Goal: Transaction & Acquisition: Purchase product/service

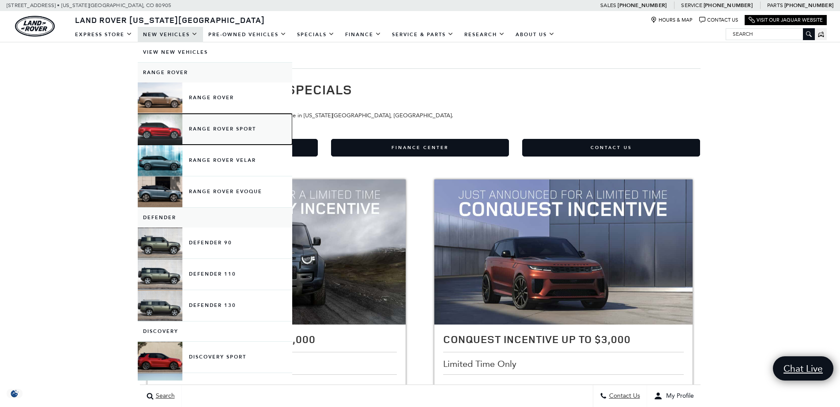
click at [197, 125] on link "Range Rover Sport" at bounding box center [215, 129] width 154 height 31
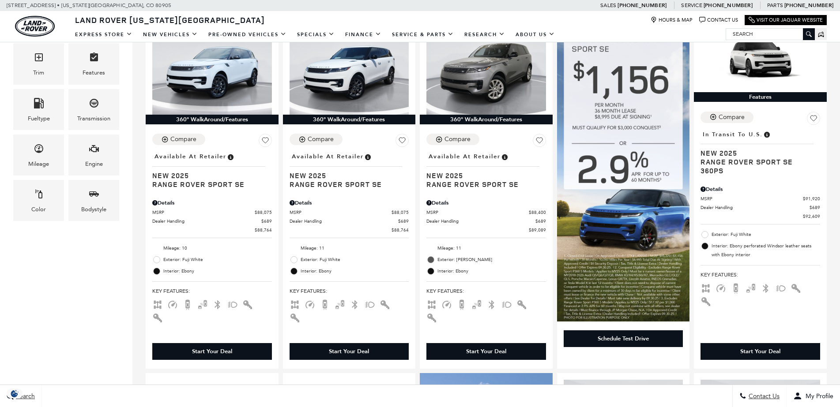
scroll to position [507, 0]
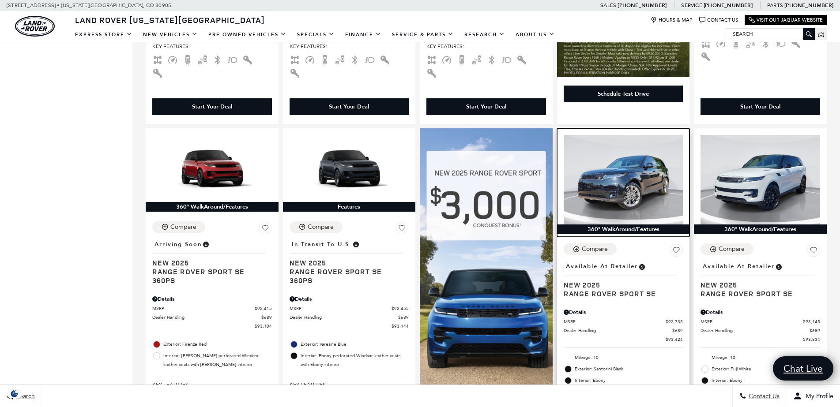
click at [642, 160] on img at bounding box center [624, 180] width 120 height 90
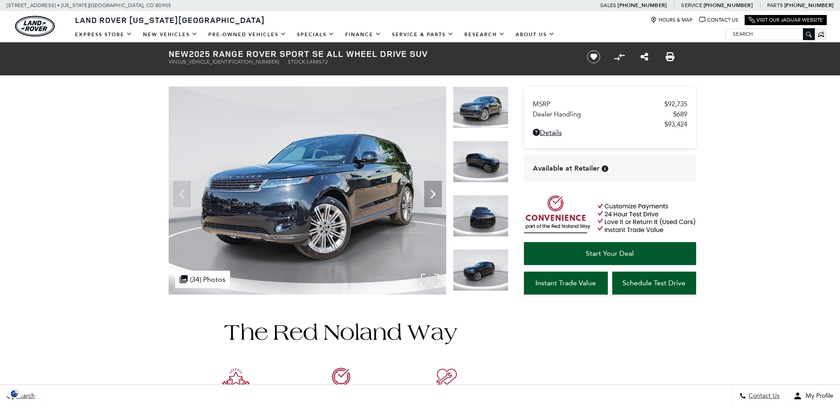
click at [342, 173] on img at bounding box center [308, 190] width 278 height 208
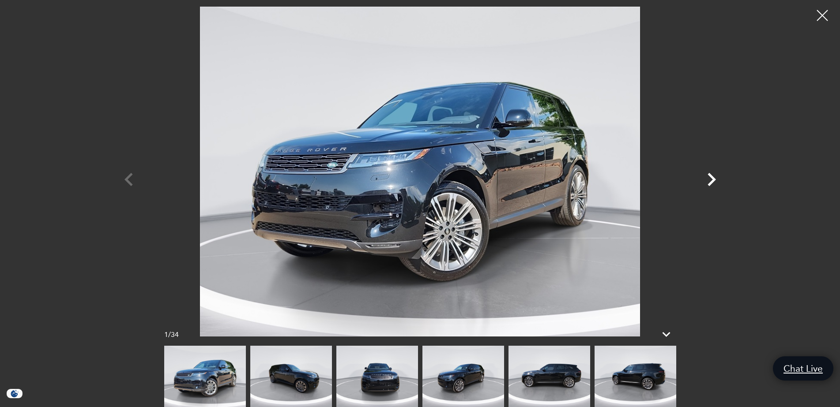
click at [715, 179] on icon "Next" at bounding box center [711, 179] width 26 height 26
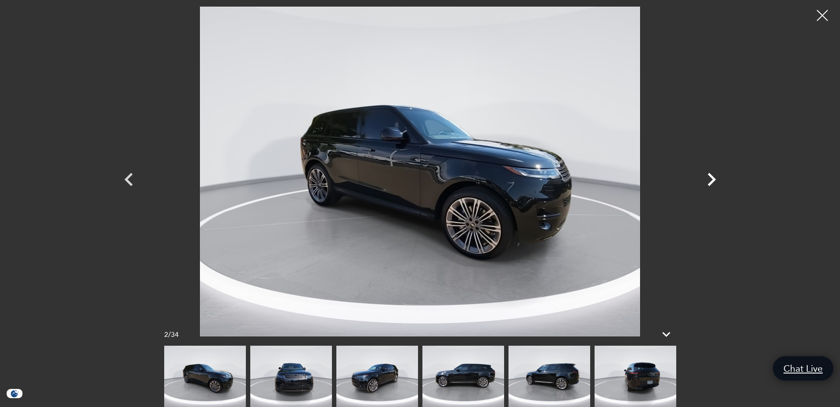
click at [710, 179] on icon "Next" at bounding box center [711, 179] width 26 height 26
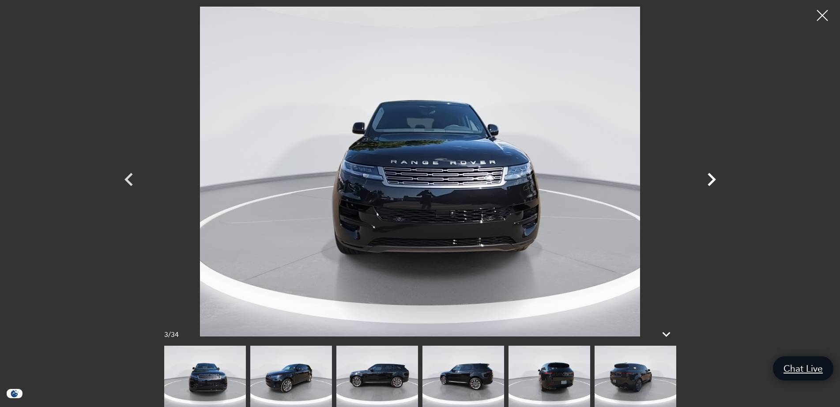
click at [710, 179] on icon "Next" at bounding box center [711, 179] width 26 height 26
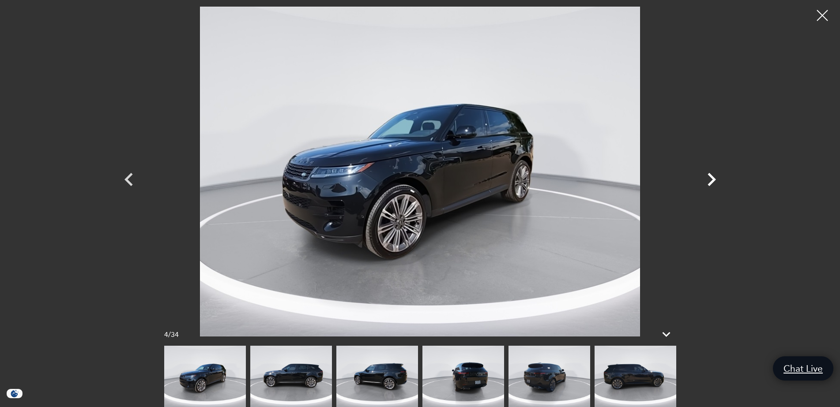
click at [710, 179] on icon "Next" at bounding box center [711, 179] width 26 height 26
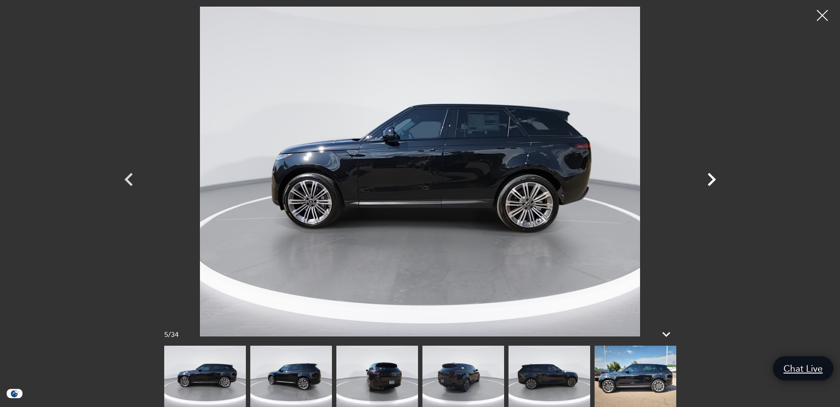
click at [710, 179] on icon "Next" at bounding box center [711, 179] width 26 height 26
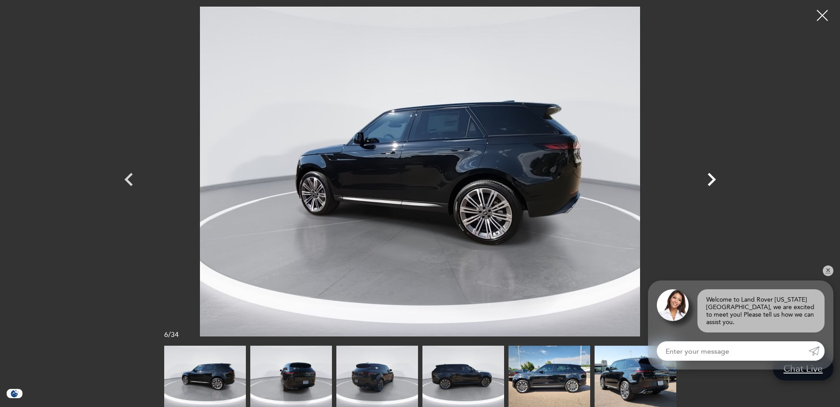
click at [710, 179] on icon "Next" at bounding box center [711, 179] width 26 height 26
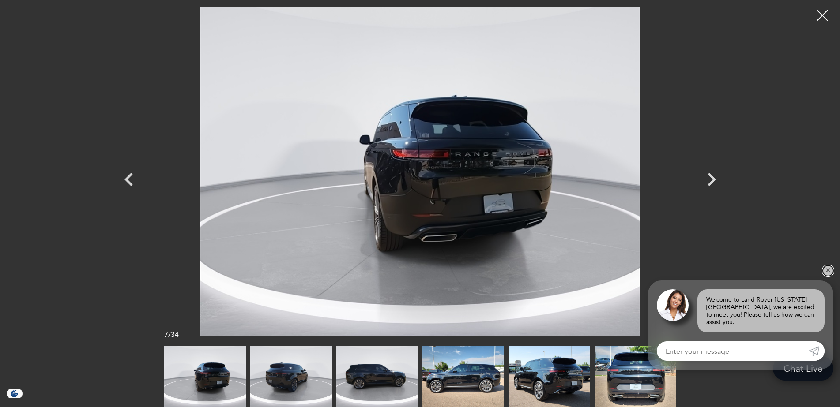
click at [827, 276] on link "✕" at bounding box center [828, 271] width 11 height 11
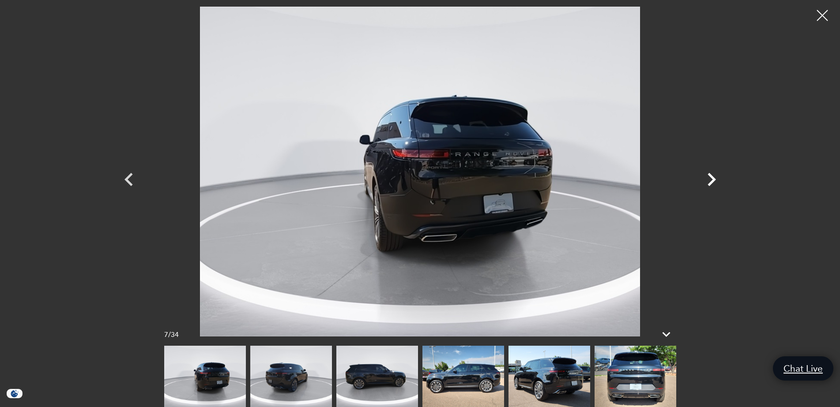
click at [708, 177] on icon "Next" at bounding box center [711, 179] width 26 height 26
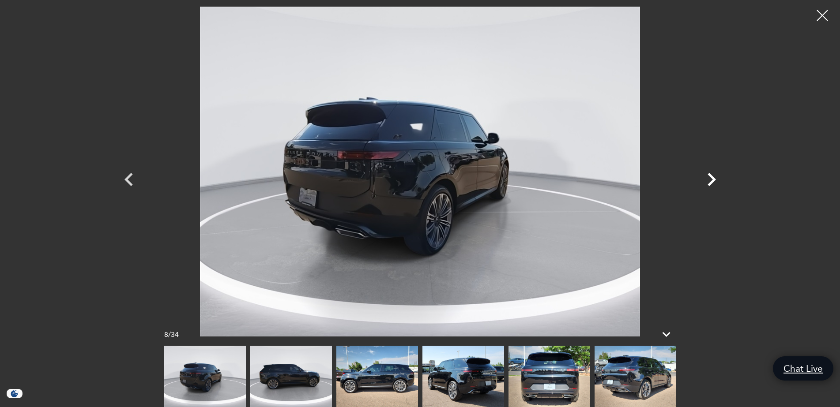
click at [708, 177] on icon "Next" at bounding box center [711, 179] width 26 height 26
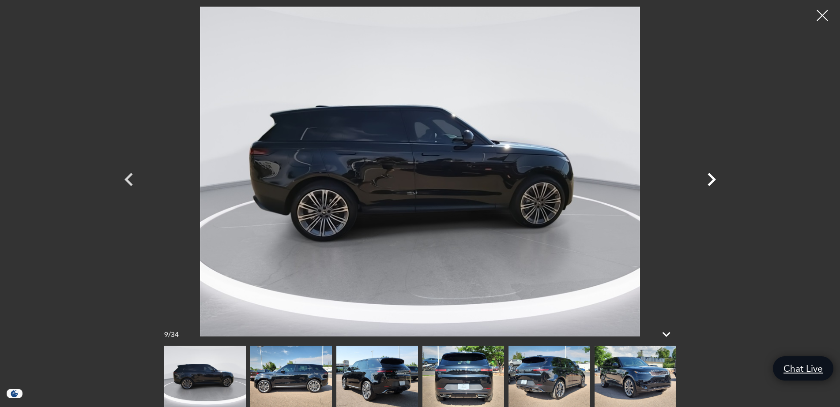
click at [708, 177] on icon "Next" at bounding box center [711, 179] width 26 height 26
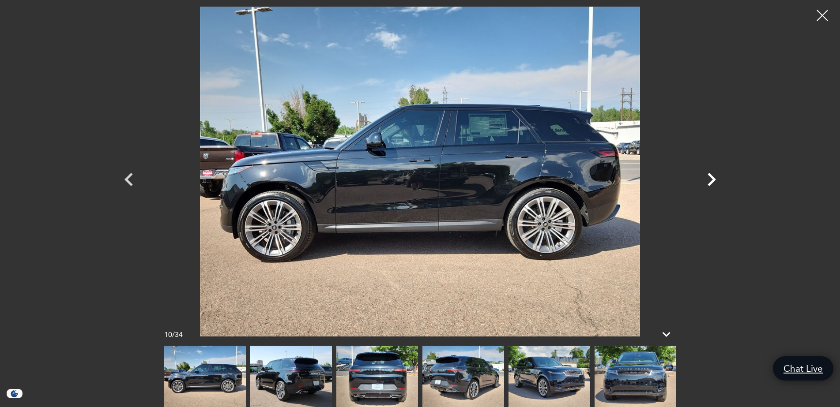
click at [708, 177] on icon "Next" at bounding box center [711, 179] width 26 height 26
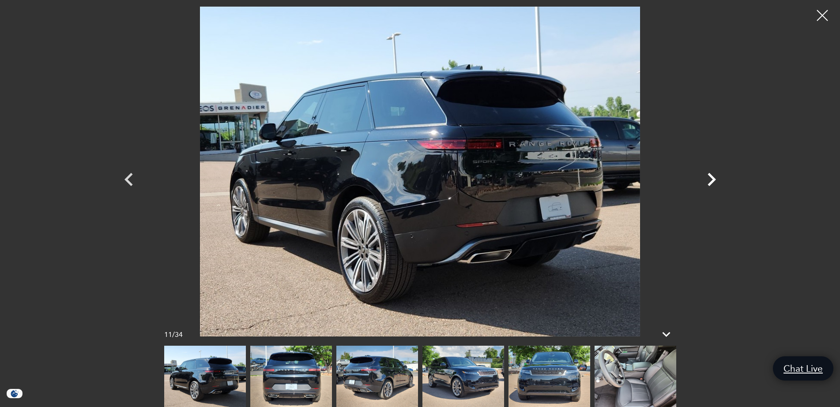
click at [708, 177] on icon "Next" at bounding box center [711, 179] width 26 height 26
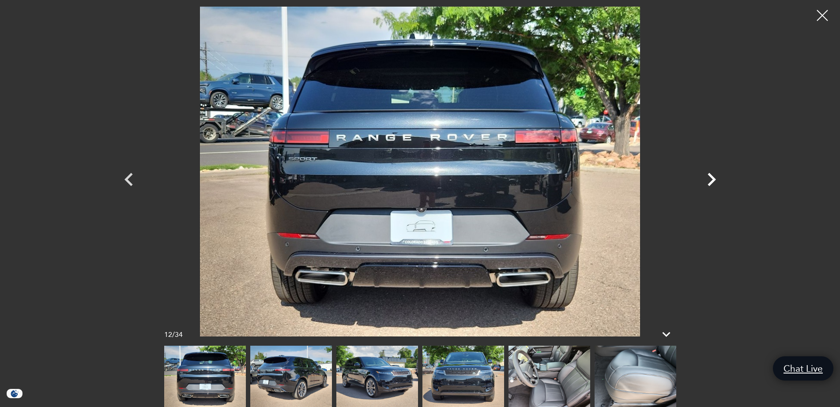
click at [708, 177] on icon "Next" at bounding box center [711, 179] width 26 height 26
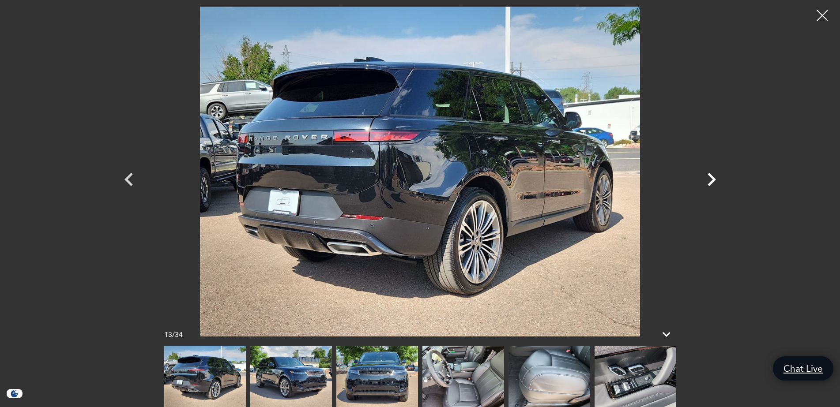
click at [708, 177] on icon "Next" at bounding box center [711, 179] width 26 height 26
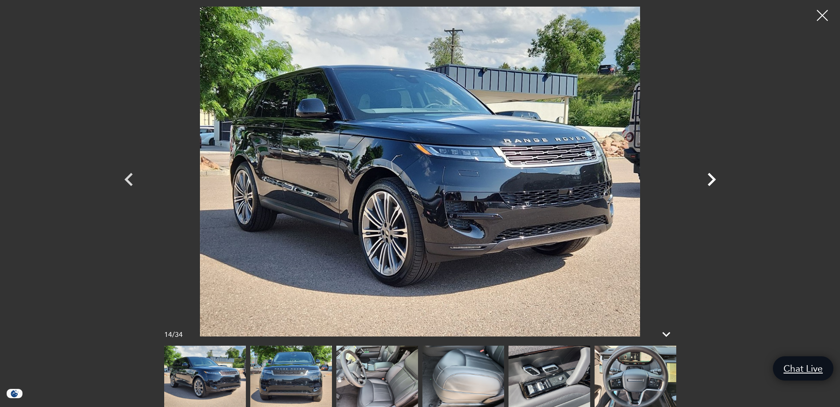
click at [708, 177] on icon "Next" at bounding box center [711, 179] width 26 height 26
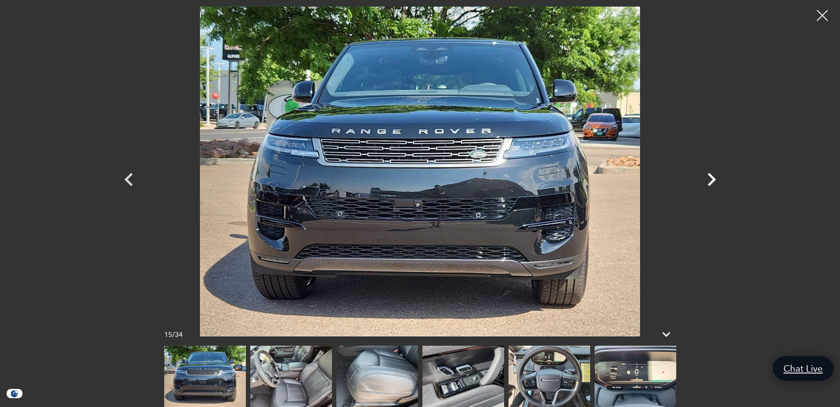
click at [708, 177] on icon "Next" at bounding box center [711, 179] width 26 height 26
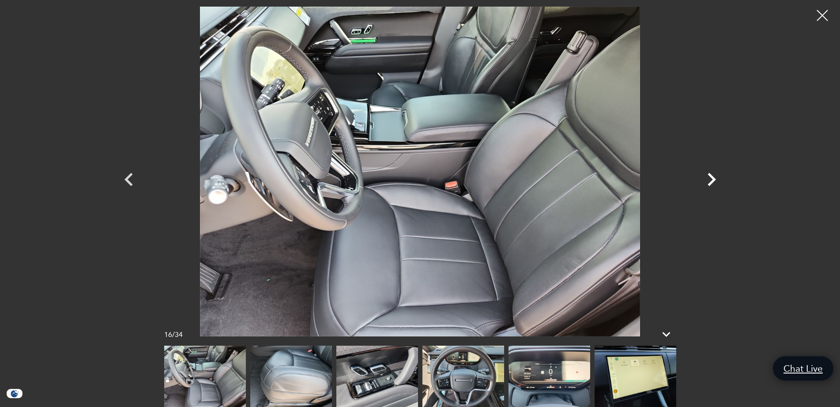
click at [708, 177] on icon "Next" at bounding box center [711, 179] width 26 height 26
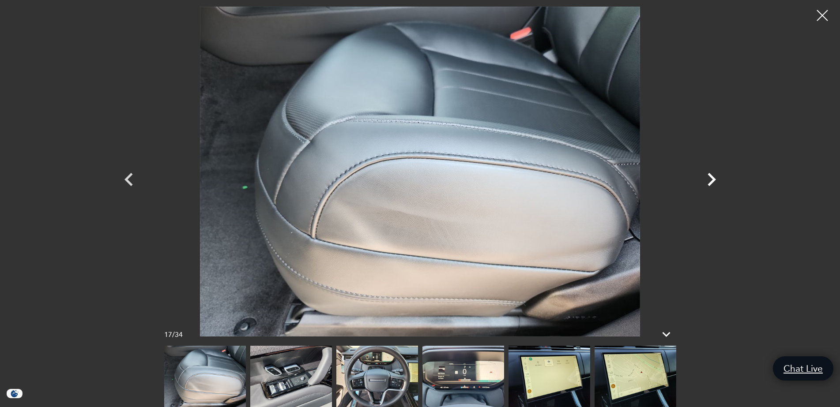
click at [708, 177] on icon "Next" at bounding box center [711, 179] width 26 height 26
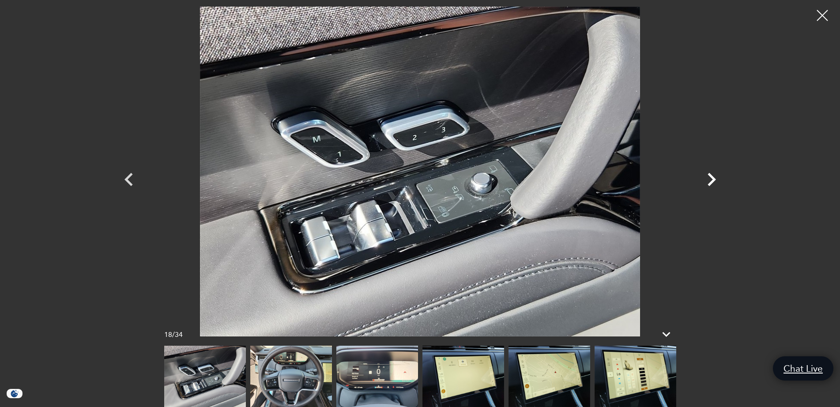
click at [708, 177] on icon "Next" at bounding box center [711, 179] width 26 height 26
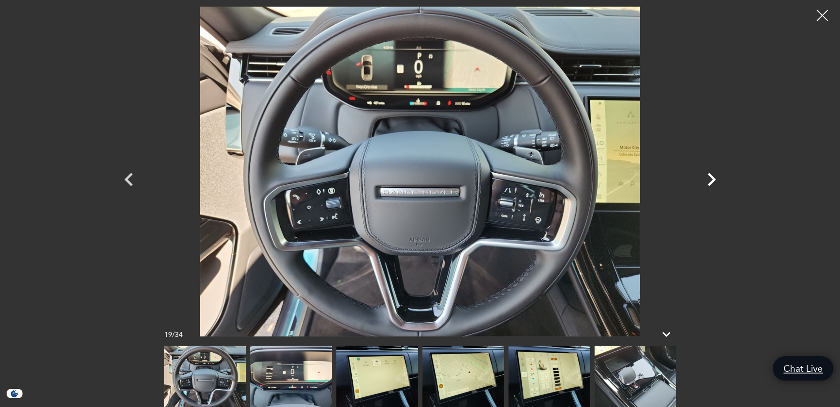
click at [708, 177] on icon "Next" at bounding box center [711, 179] width 26 height 26
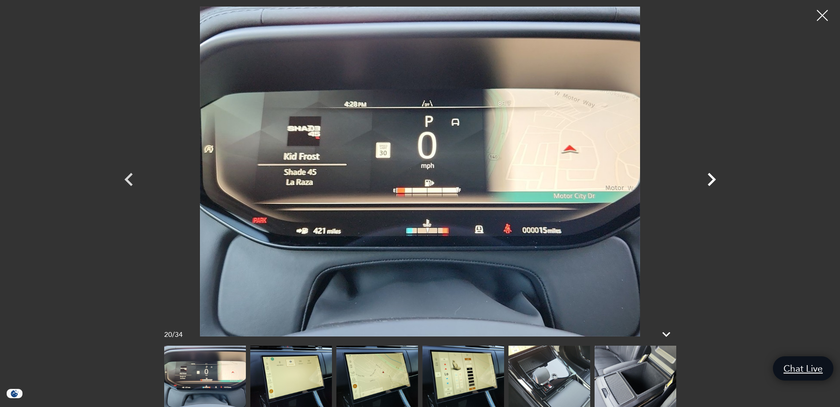
click at [708, 177] on icon "Next" at bounding box center [711, 179] width 26 height 26
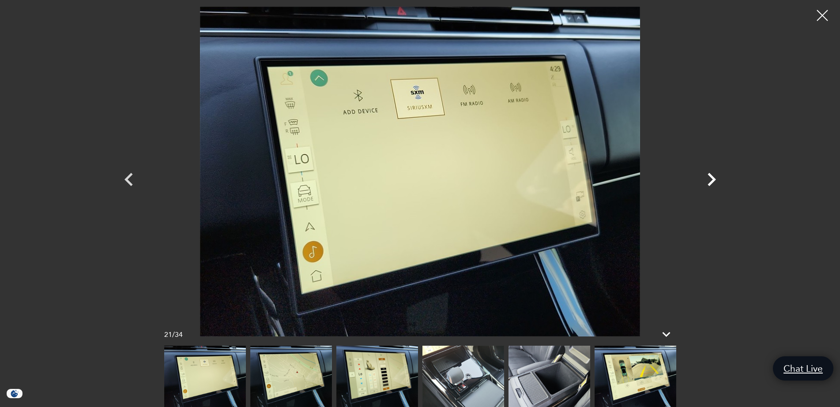
click at [708, 177] on icon "Next" at bounding box center [711, 179] width 26 height 26
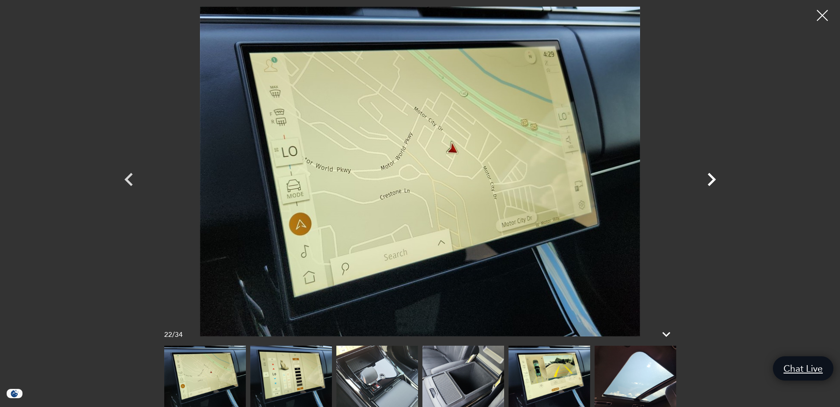
click at [712, 184] on icon "Next" at bounding box center [711, 179] width 26 height 26
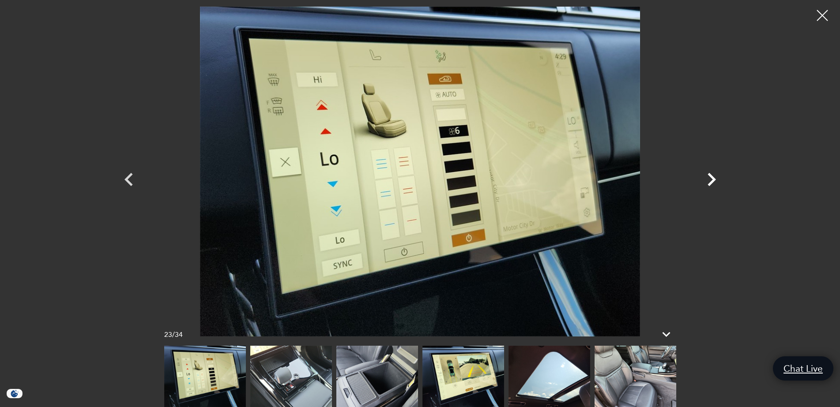
click at [712, 184] on icon "Next" at bounding box center [711, 179] width 26 height 26
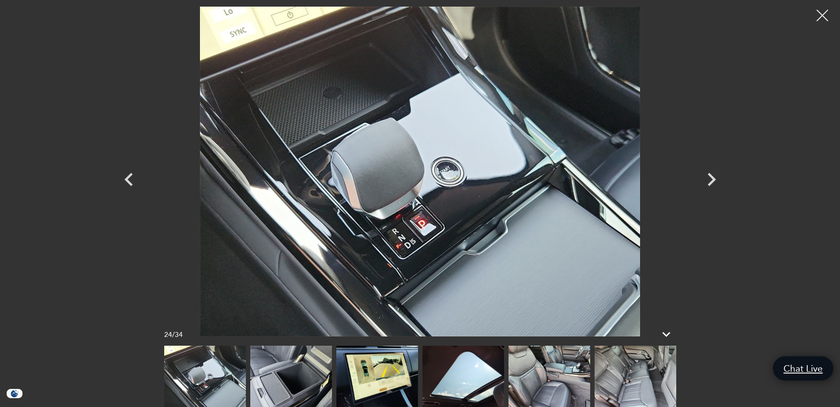
click at [823, 13] on div at bounding box center [822, 15] width 23 height 23
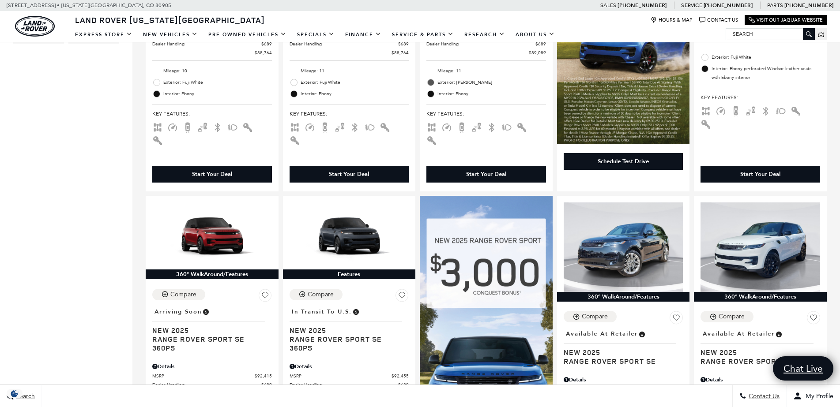
scroll to position [559, 0]
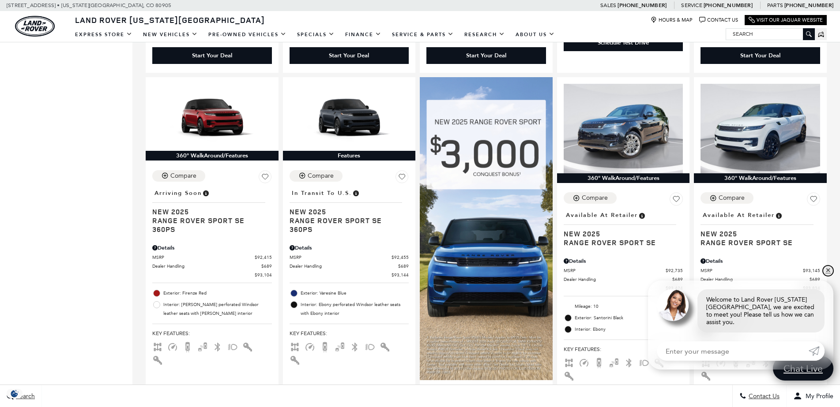
click at [826, 275] on link "✕" at bounding box center [828, 271] width 11 height 11
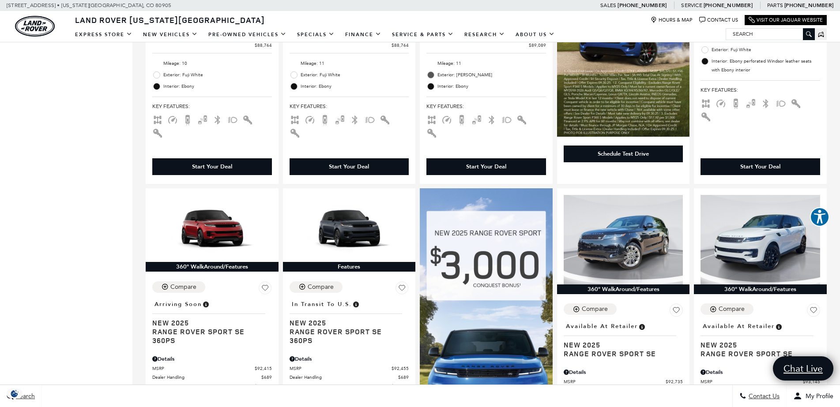
scroll to position [528, 0]
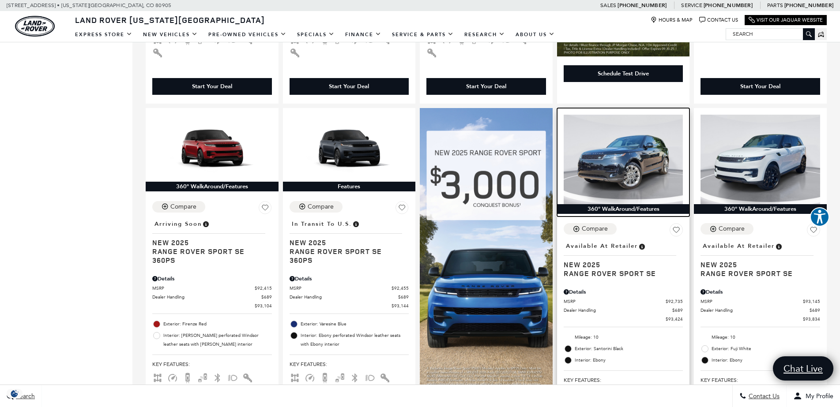
click at [653, 152] on img at bounding box center [624, 160] width 120 height 90
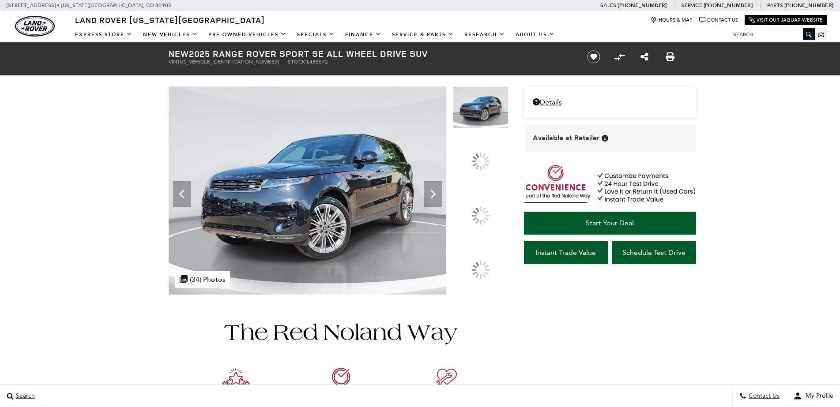
click at [502, 206] on div at bounding box center [339, 190] width 340 height 208
click at [491, 204] on div at bounding box center [339, 190] width 340 height 208
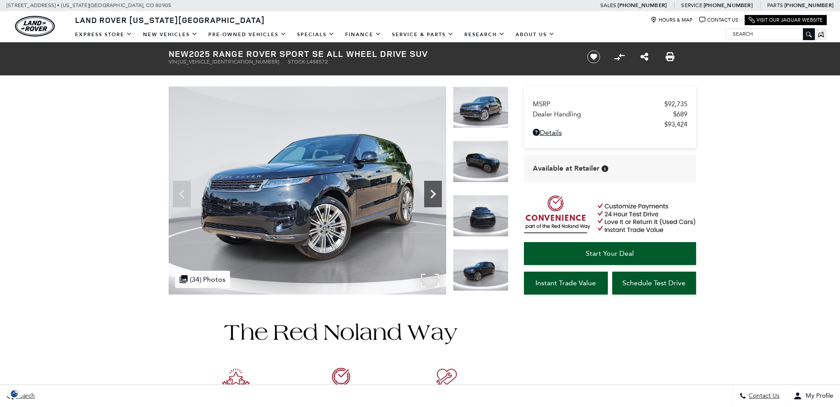
click at [433, 191] on icon "Next" at bounding box center [433, 194] width 18 height 18
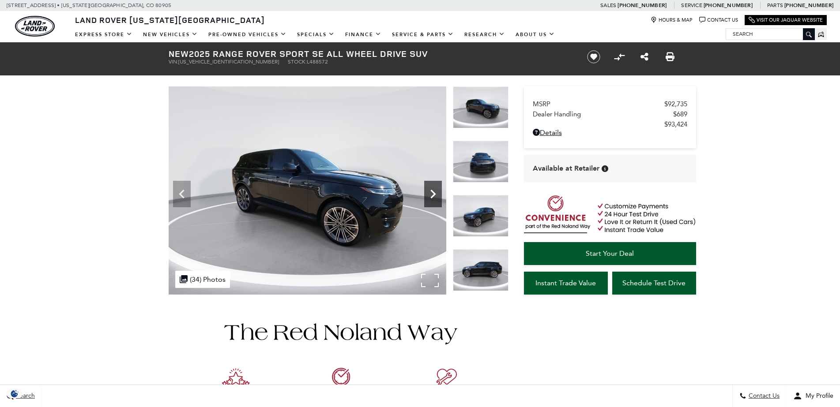
click at [433, 191] on icon "Next" at bounding box center [433, 194] width 18 height 18
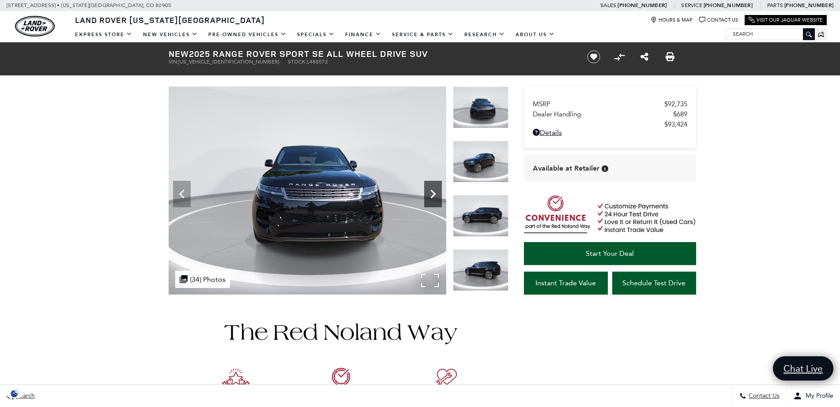
click at [433, 191] on icon "Next" at bounding box center [433, 194] width 18 height 18
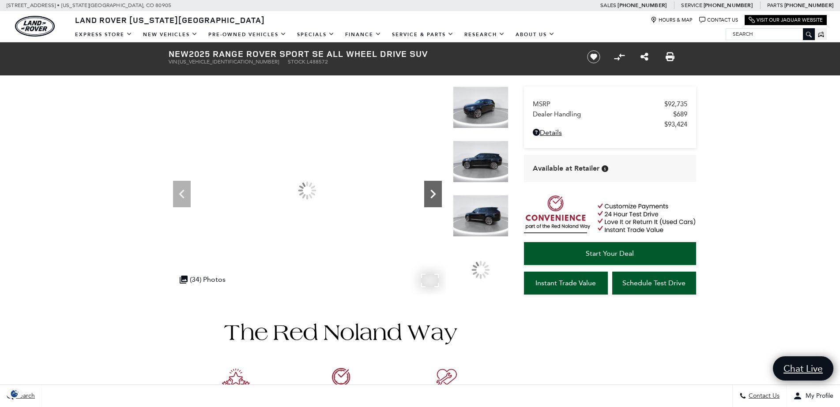
click at [433, 191] on icon "Next" at bounding box center [433, 194] width 18 height 18
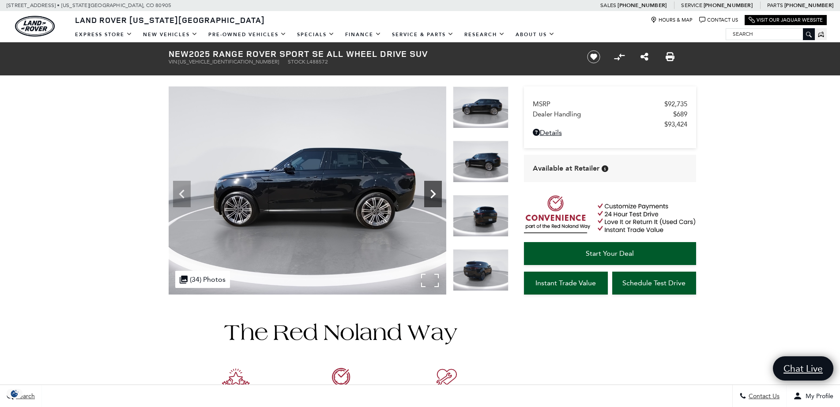
click at [433, 191] on icon "Next" at bounding box center [433, 194] width 18 height 18
